Goal: Transaction & Acquisition: Purchase product/service

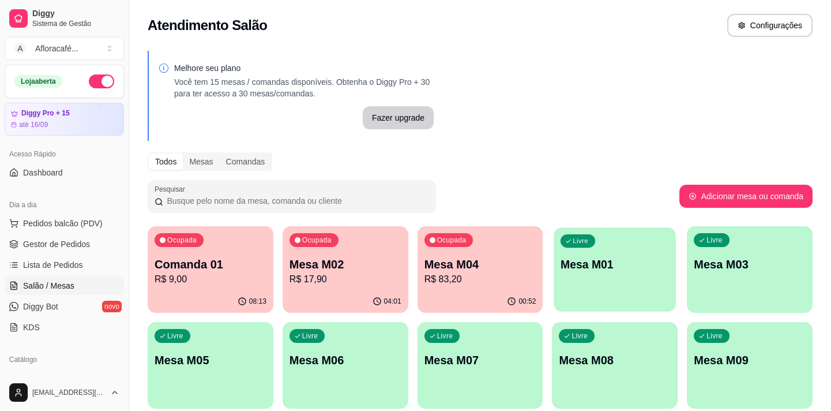
click at [610, 265] on p "Mesa M01" at bounding box center [614, 265] width 108 height 16
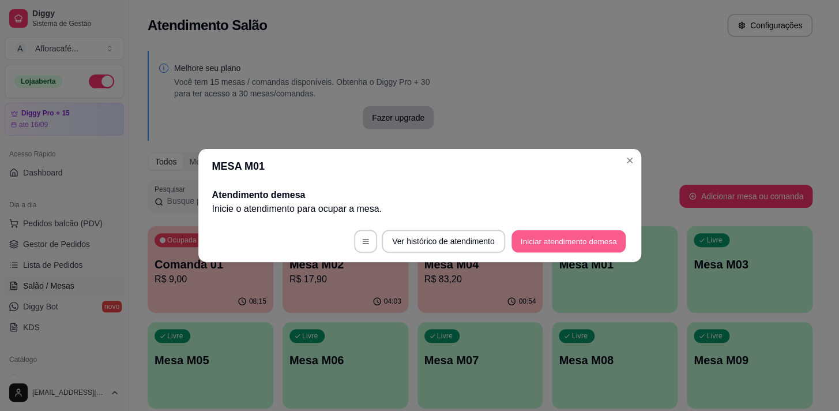
click at [577, 240] on button "Iniciar atendimento de mesa" at bounding box center [568, 241] width 114 height 22
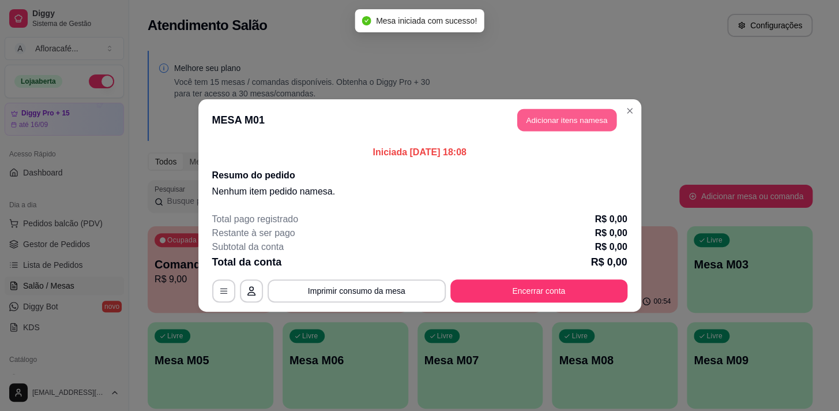
click at [547, 116] on button "Adicionar itens na mesa" at bounding box center [566, 120] width 99 height 22
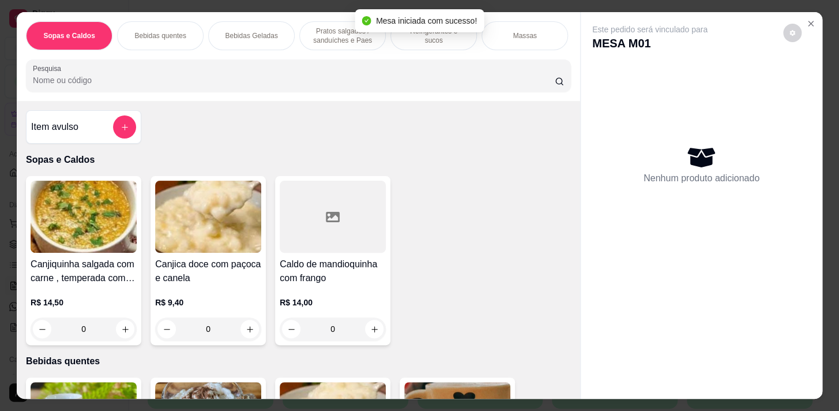
click at [325, 99] on div "Sopas e Caldos Bebidas quentes Bebidas Geladas Pratos salgados / sanduíches e P…" at bounding box center [298, 56] width 563 height 89
click at [336, 83] on input "Pesquisa" at bounding box center [294, 80] width 522 height 12
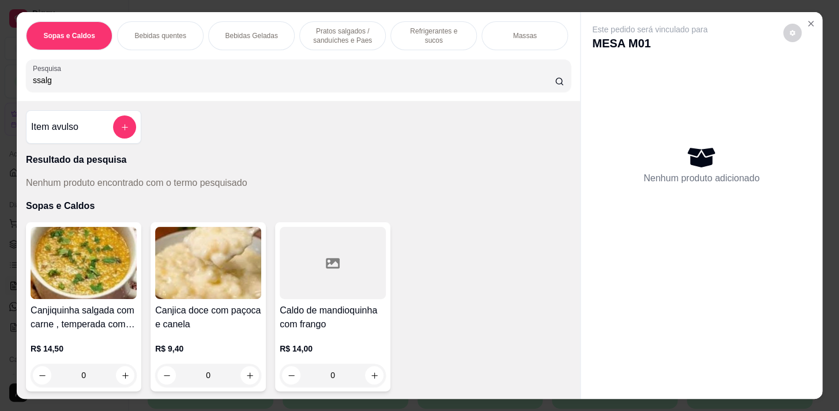
type input "ssalg"
drag, startPoint x: 358, startPoint y: 32, endPoint x: 373, endPoint y: 161, distance: 130.6
click at [356, 32] on p "Pratos salgados / sanduíches e Paes" at bounding box center [342, 36] width 67 height 18
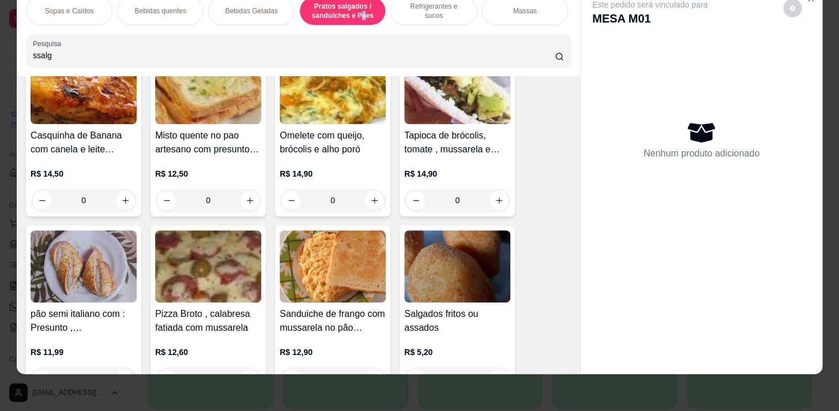
scroll to position [3897, 0]
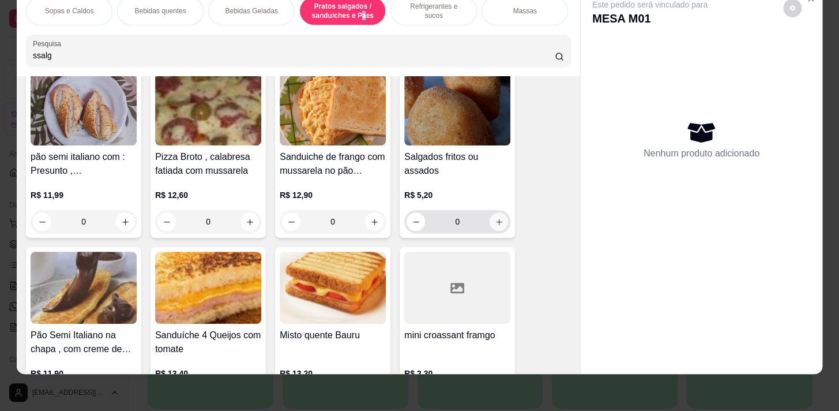
click at [495, 220] on icon "increase-product-quantity" at bounding box center [499, 221] width 9 height 9
type input "1"
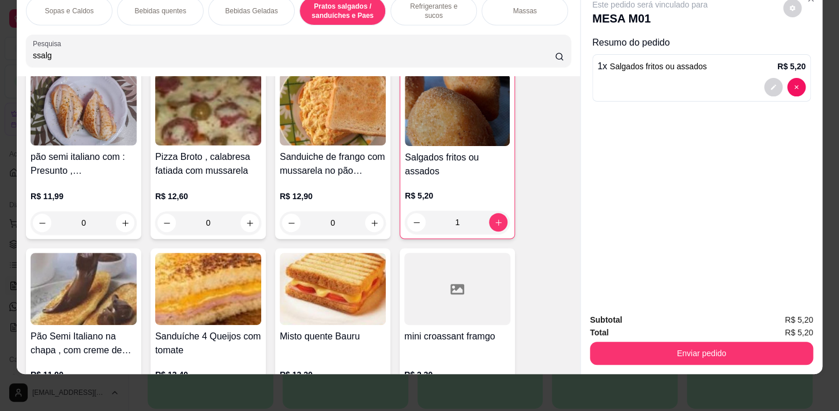
click at [436, 14] on div "Refrigerantes e sucos" at bounding box center [433, 11] width 86 height 29
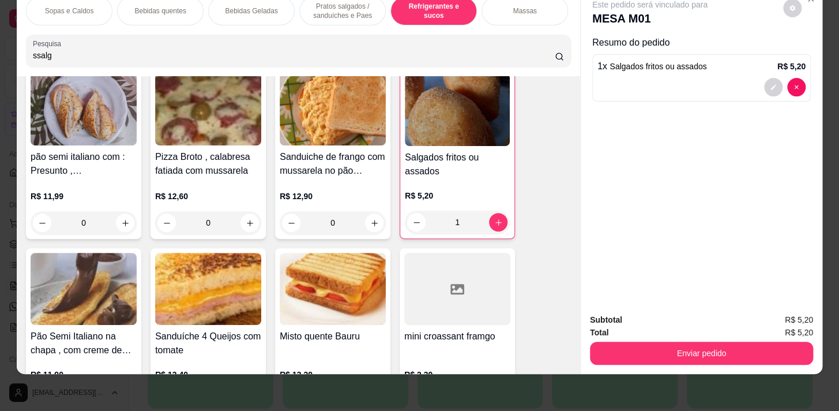
scroll to position [4603, 0]
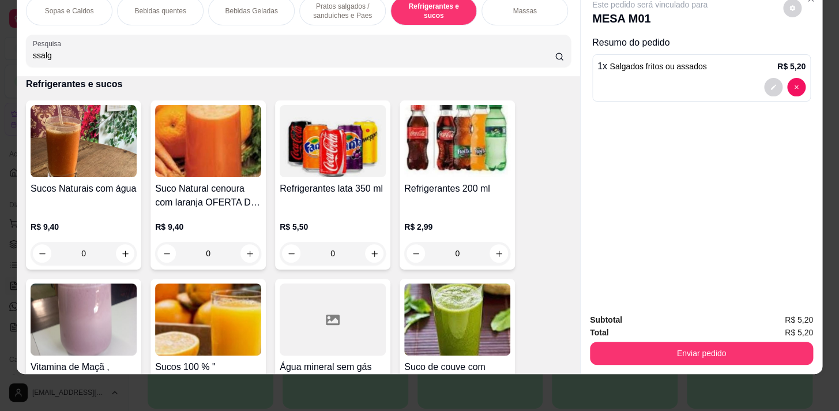
click at [423, 17] on div "Refrigerantes e sucos" at bounding box center [433, 11] width 86 height 29
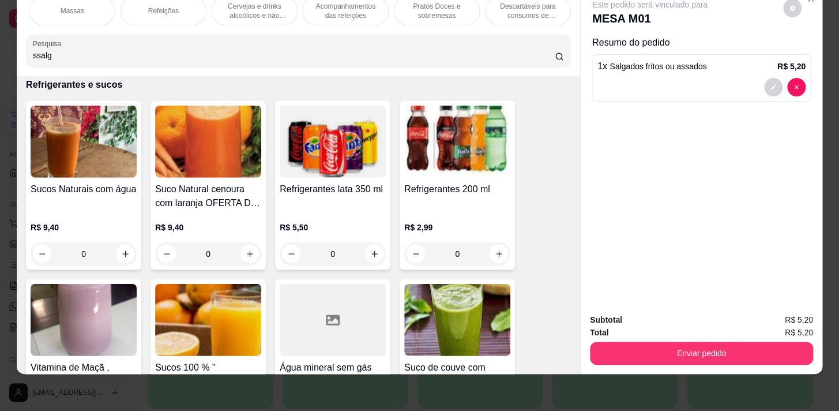
click at [429, 10] on p "Pratos Doces e sobremesas" at bounding box center [436, 11] width 67 height 18
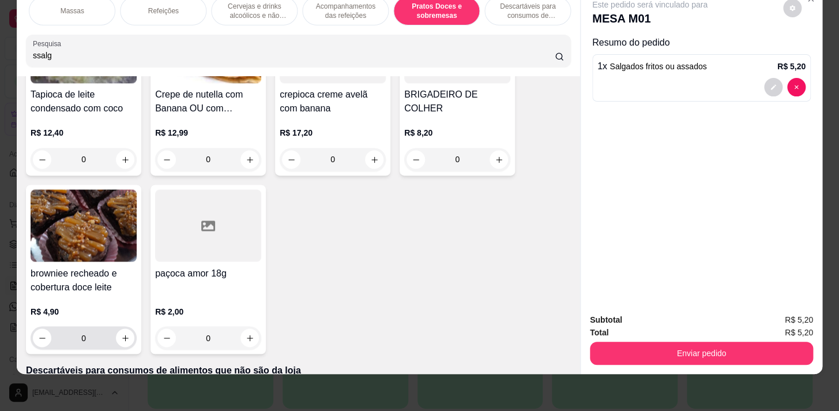
scroll to position [8246, 0]
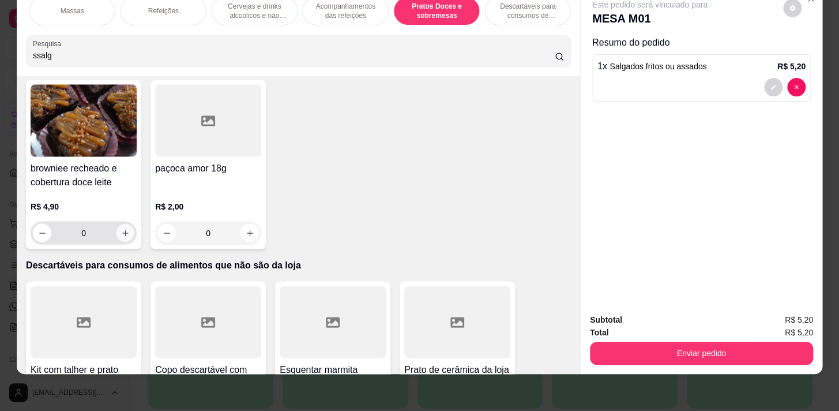
click at [121, 235] on icon "increase-product-quantity" at bounding box center [125, 232] width 9 height 9
type input "1"
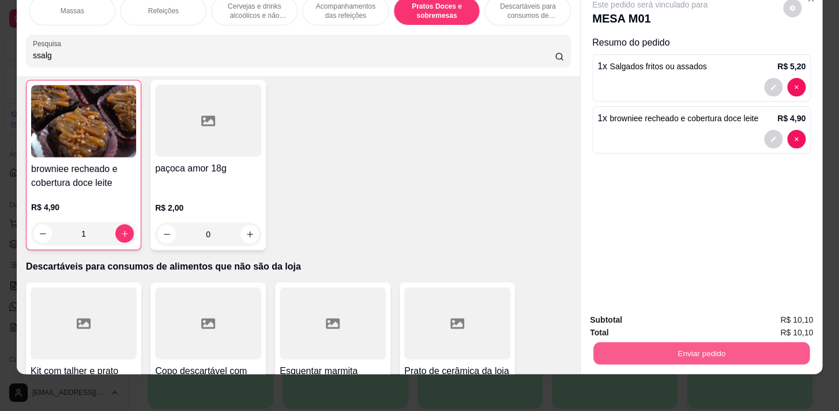
click at [663, 341] on button "Enviar pedido" at bounding box center [701, 352] width 216 height 22
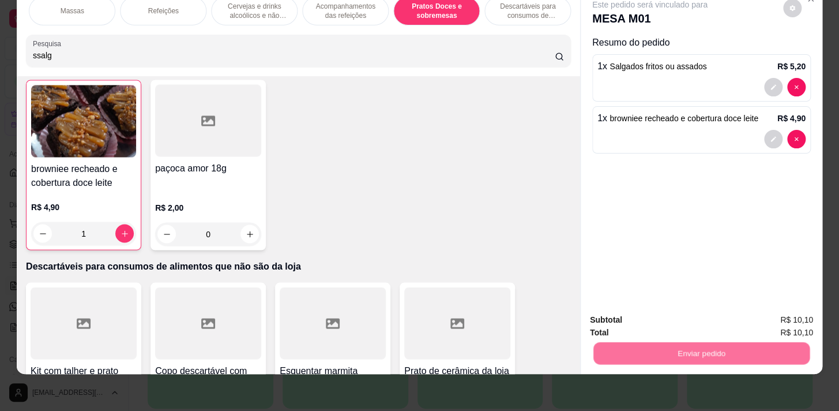
click at [672, 317] on button "Não registrar e enviar pedido" at bounding box center [663, 316] width 116 height 21
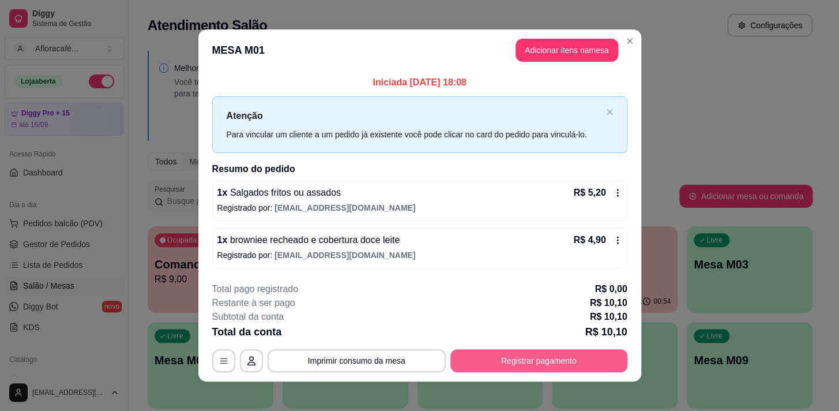
click at [480, 361] on button "Registrar pagamento" at bounding box center [538, 360] width 177 height 23
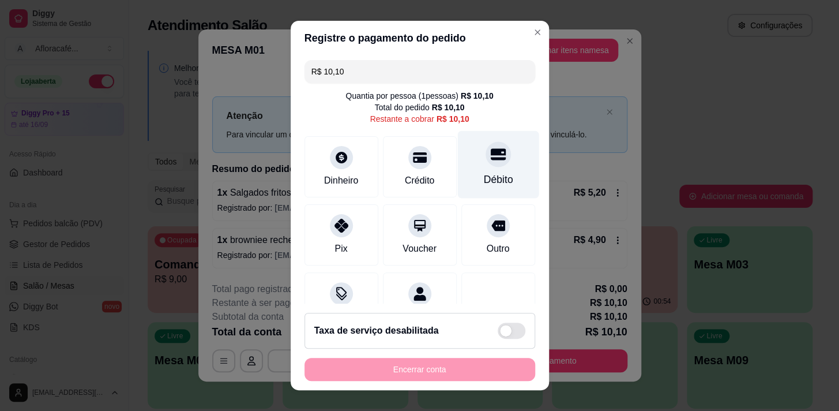
drag, startPoint x: 467, startPoint y: 161, endPoint x: 473, endPoint y: 163, distance: 6.0
click at [468, 161] on div "Débito" at bounding box center [497, 163] width 81 height 67
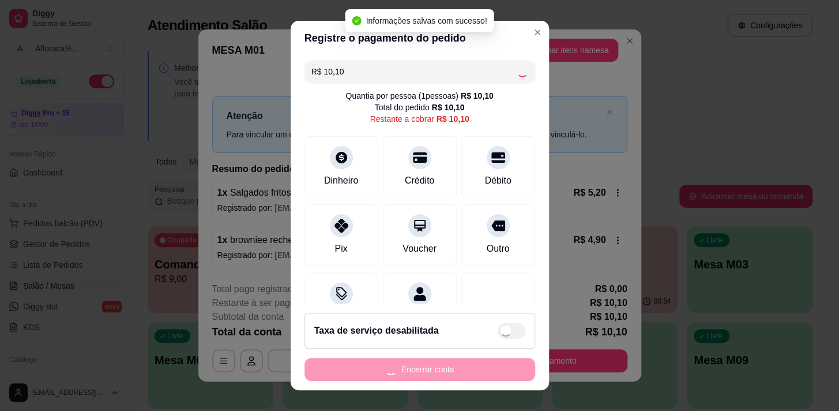
type input "R$ 0,00"
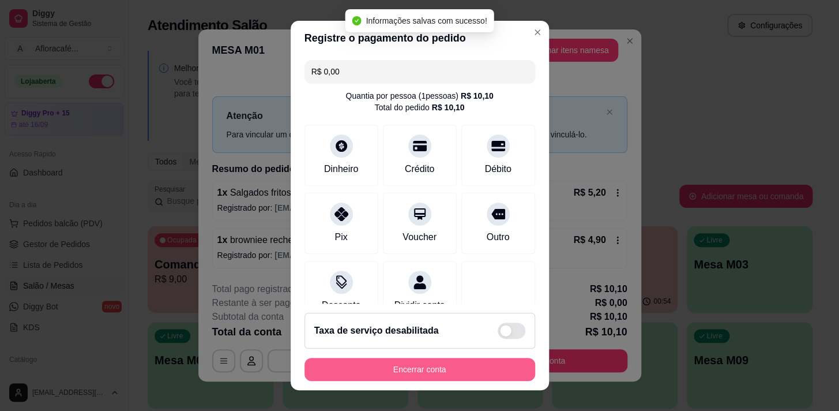
click at [432, 369] on button "Encerrar conta" at bounding box center [419, 368] width 231 height 23
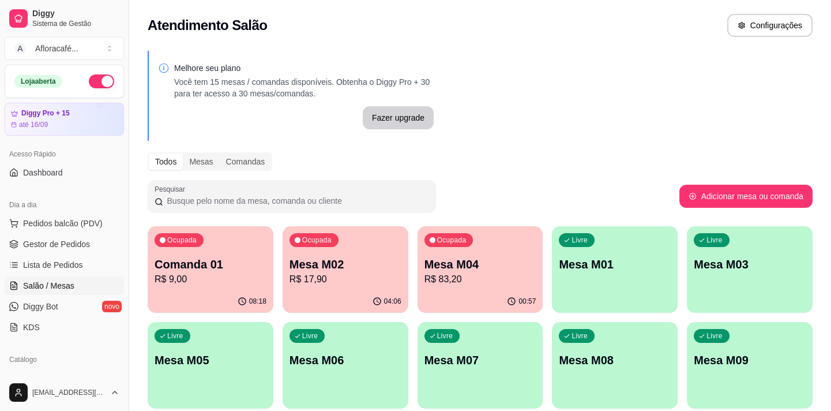
click at [349, 270] on p "Mesa M02" at bounding box center [345, 264] width 112 height 16
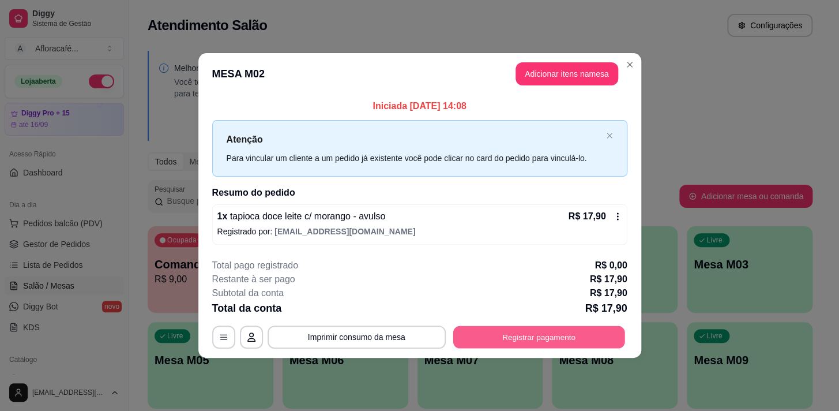
click at [495, 338] on button "Registrar pagamento" at bounding box center [539, 336] width 172 height 22
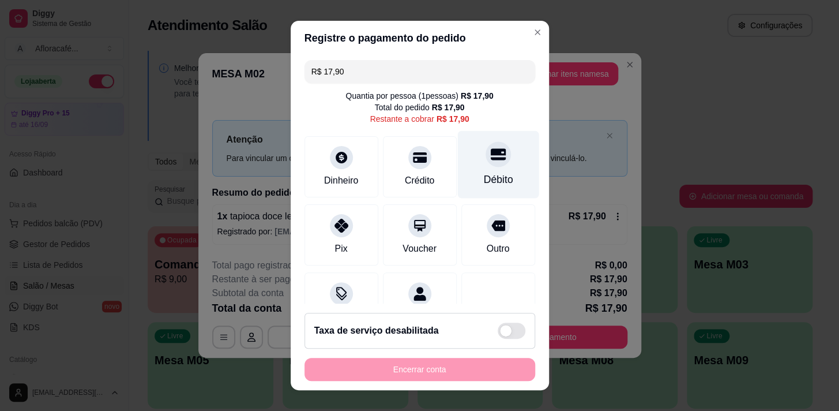
click at [484, 169] on div "Débito" at bounding box center [497, 163] width 81 height 67
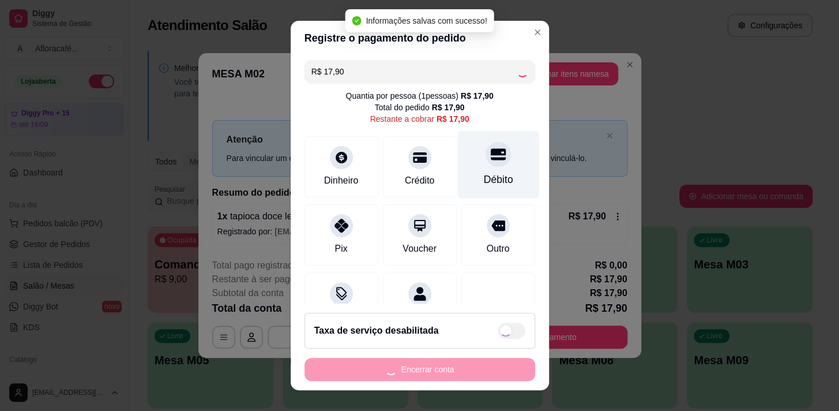
type input "R$ 0,00"
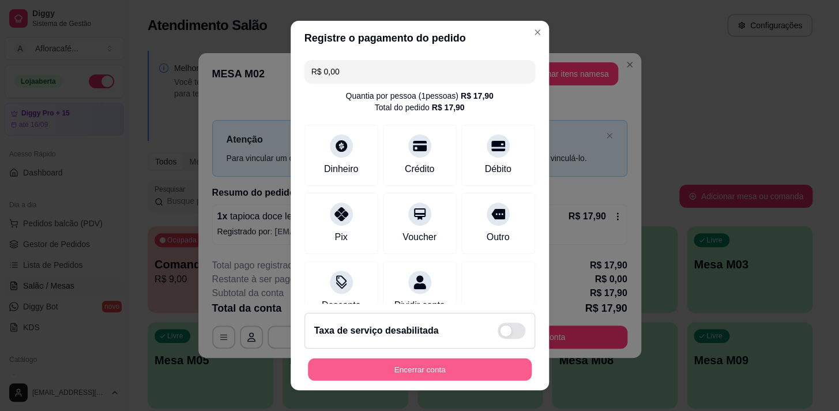
click at [382, 375] on button "Encerrar conta" at bounding box center [420, 369] width 224 height 22
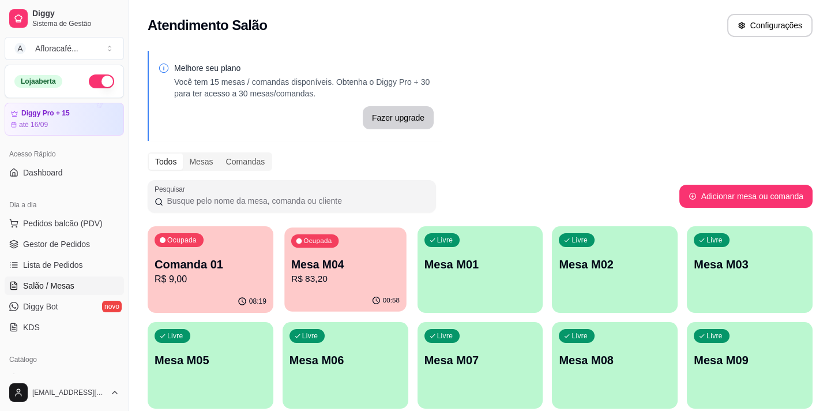
click at [343, 283] on p "R$ 83,20" at bounding box center [345, 278] width 108 height 13
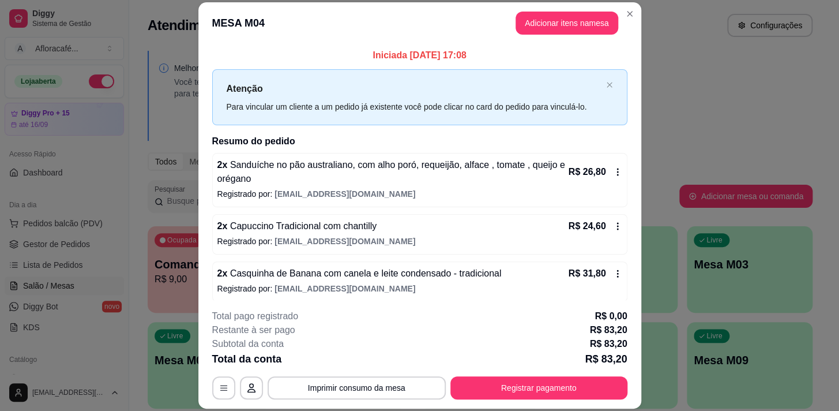
scroll to position [6, 0]
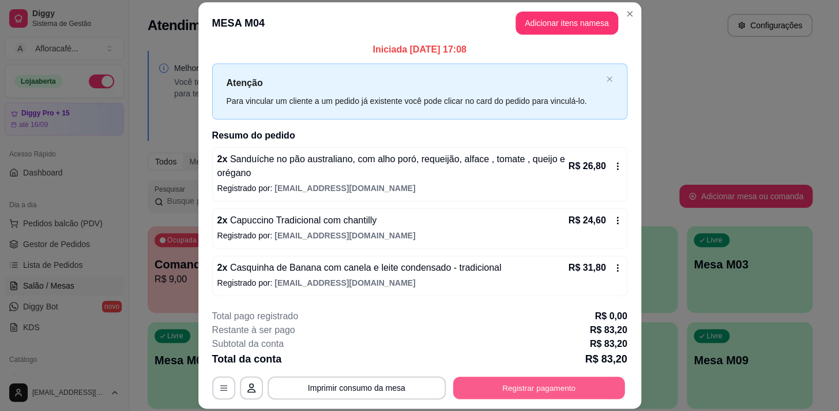
click at [511, 394] on button "Registrar pagamento" at bounding box center [539, 387] width 172 height 22
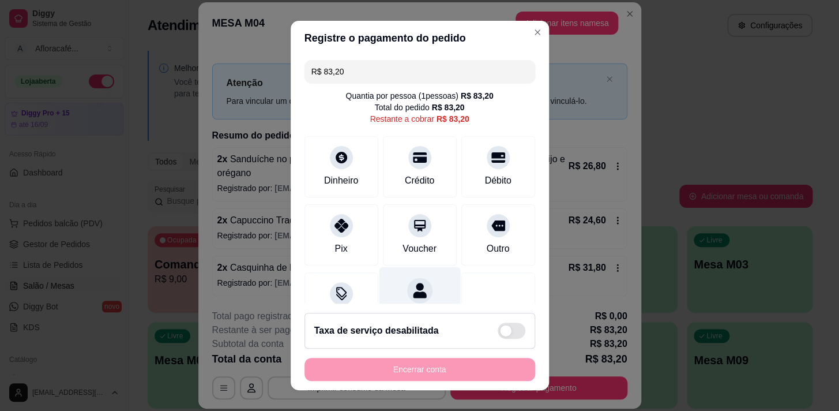
scroll to position [47, 0]
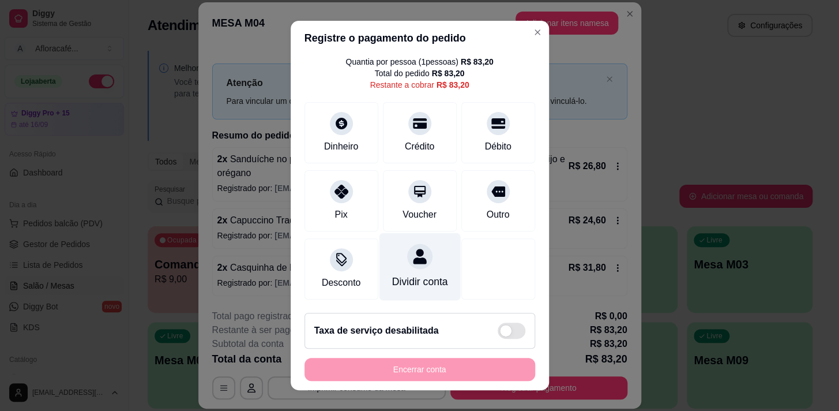
click at [408, 274] on div "Dividir conta" at bounding box center [419, 281] width 56 height 15
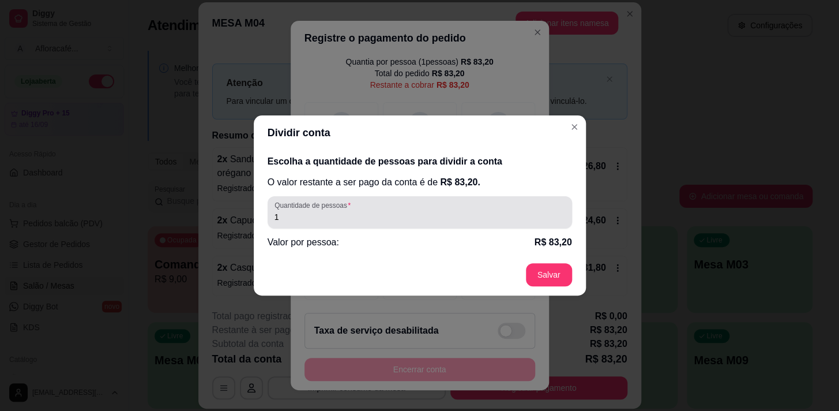
drag, startPoint x: 421, startPoint y: 198, endPoint x: 421, endPoint y: 208, distance: 9.8
click at [421, 205] on div "Quantidade de pessoas 1" at bounding box center [420, 212] width 304 height 32
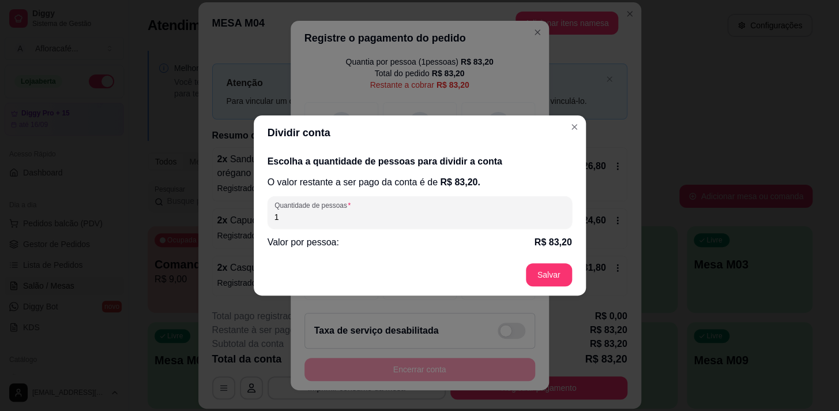
click at [418, 215] on input "1" at bounding box center [419, 217] width 291 height 12
type input "2"
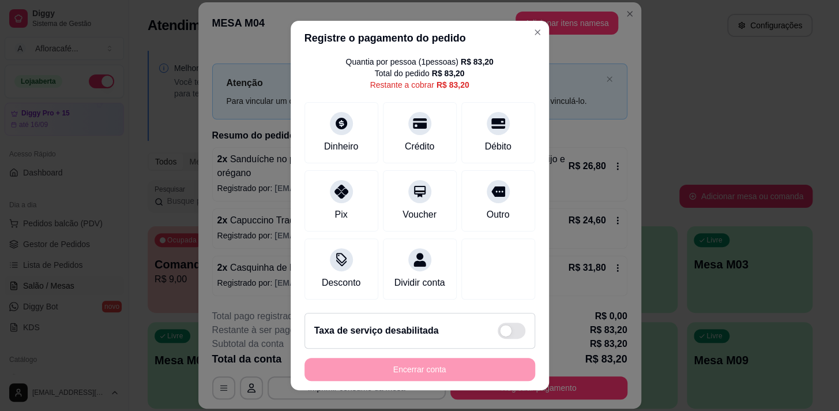
scroll to position [0, 0]
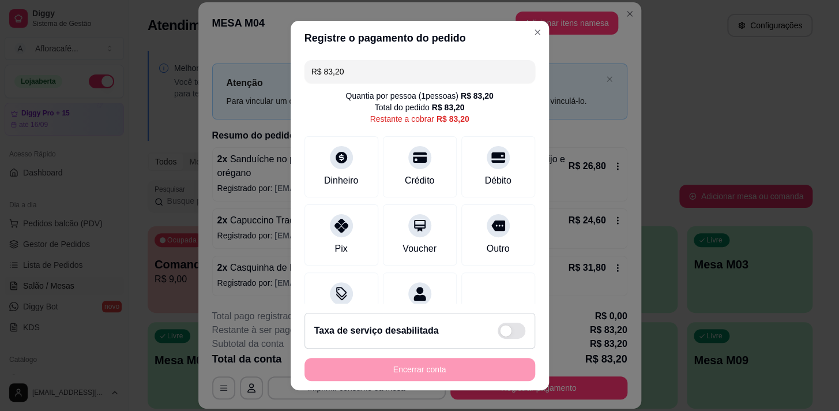
click at [465, 79] on input "R$ 83,20" at bounding box center [419, 71] width 217 height 23
click at [329, 236] on div "Pix" at bounding box center [340, 231] width 81 height 67
click at [347, 235] on div "Pix" at bounding box center [340, 231] width 81 height 67
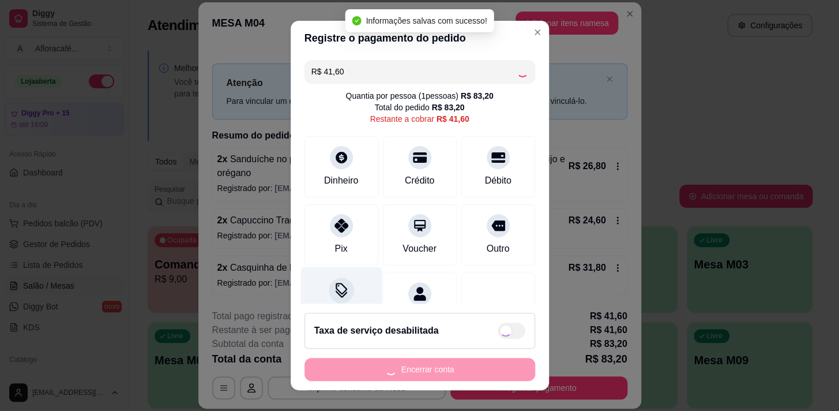
type input "R$ 0,00"
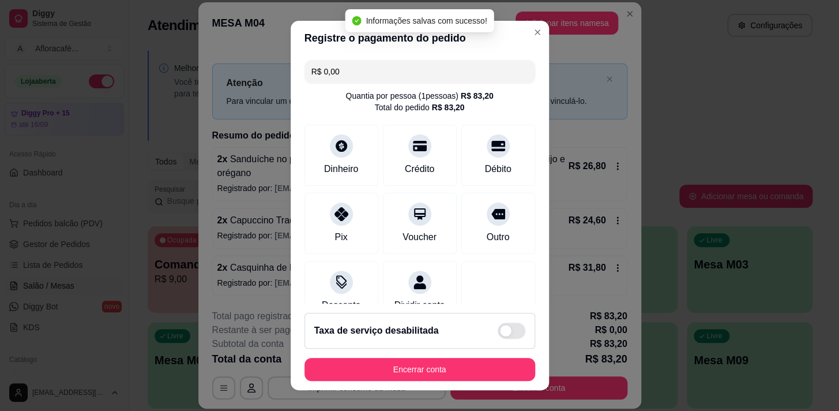
scroll to position [96, 0]
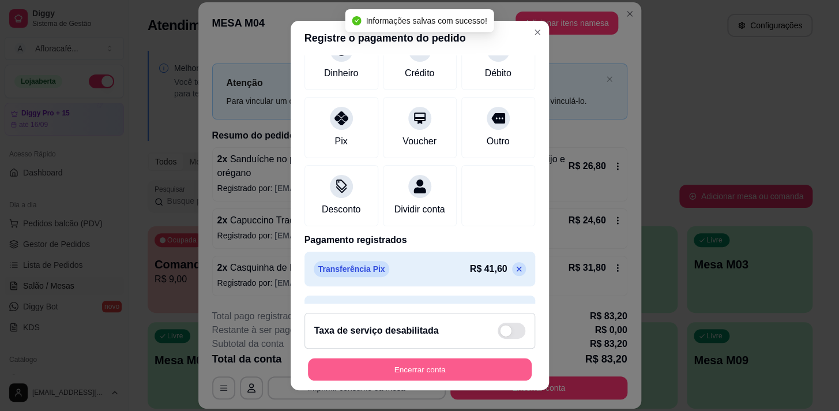
click at [462, 367] on button "Encerrar conta" at bounding box center [420, 369] width 224 height 22
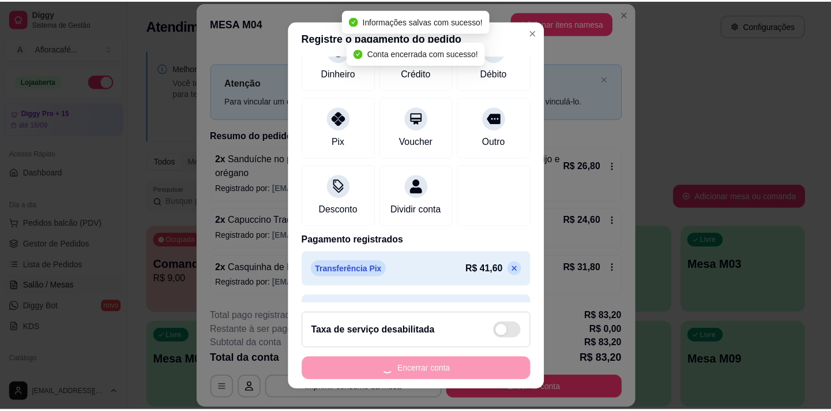
scroll to position [0, 0]
